Goal: Task Accomplishment & Management: Use online tool/utility

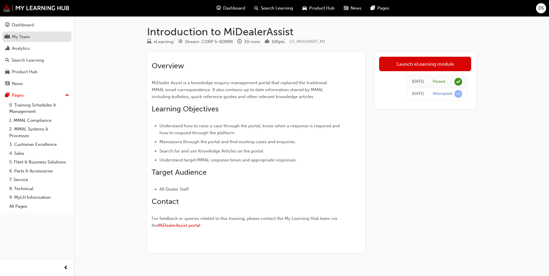
click at [26, 34] on div "My Team" at bounding box center [21, 37] width 18 height 7
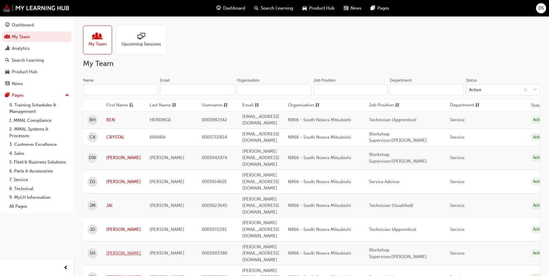
click at [113, 250] on link "[PERSON_NAME]" at bounding box center [123, 253] width 35 height 7
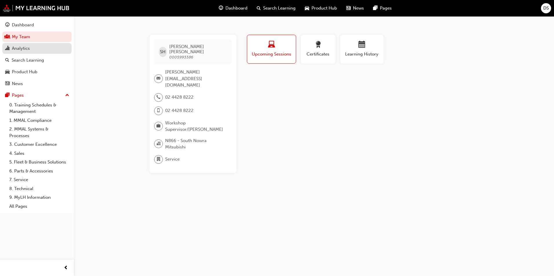
click at [20, 50] on div "Analytics" at bounding box center [21, 48] width 18 height 7
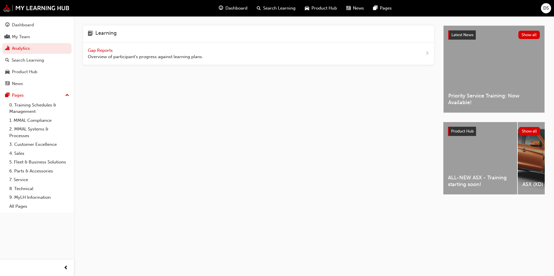
click at [107, 50] on span "Gap Reports" at bounding box center [101, 50] width 26 height 5
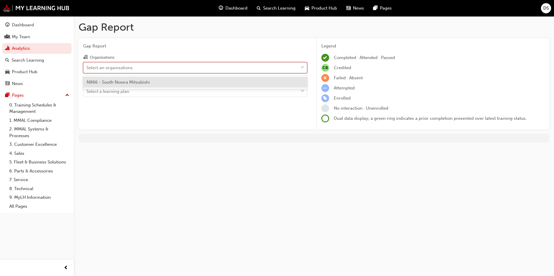
drag, startPoint x: 115, startPoint y: 63, endPoint x: 116, endPoint y: 73, distance: 9.9
click at [116, 63] on div "Select an organisations" at bounding box center [190, 68] width 215 height 10
click at [87, 65] on input "Organisations option N866 - South Nowra Mitsubishi focused, 1 of 1. 1 result av…" at bounding box center [86, 67] width 1 height 5
click at [118, 80] on span "N866 - South Nowra Mitsubishi" at bounding box center [118, 82] width 63 height 5
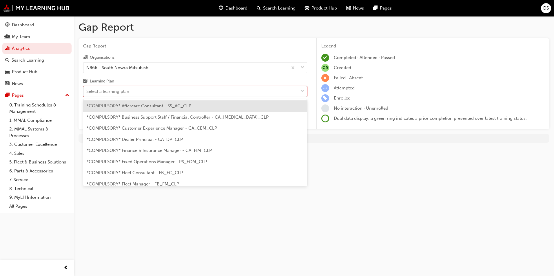
click at [123, 91] on div "Select a learning plan" at bounding box center [107, 91] width 43 height 7
click at [87, 91] on input "Learning Plan option *COMPULSORY* Aftercare Consultant - SS_AC_CLP focused, 1 o…" at bounding box center [86, 91] width 1 height 5
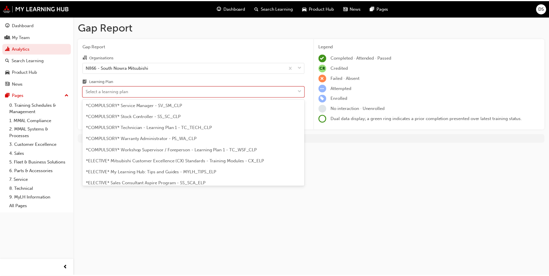
scroll to position [203, 0]
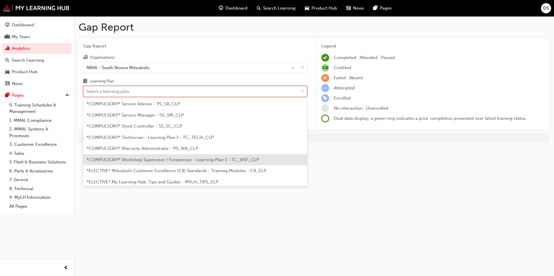
click at [188, 157] on span "*COMPULSORY* Workshop Supervisor / Foreperson - Learning Plan 1 - TC_WSF_CLP" at bounding box center [173, 159] width 172 height 5
